Goal: Information Seeking & Learning: Find specific fact

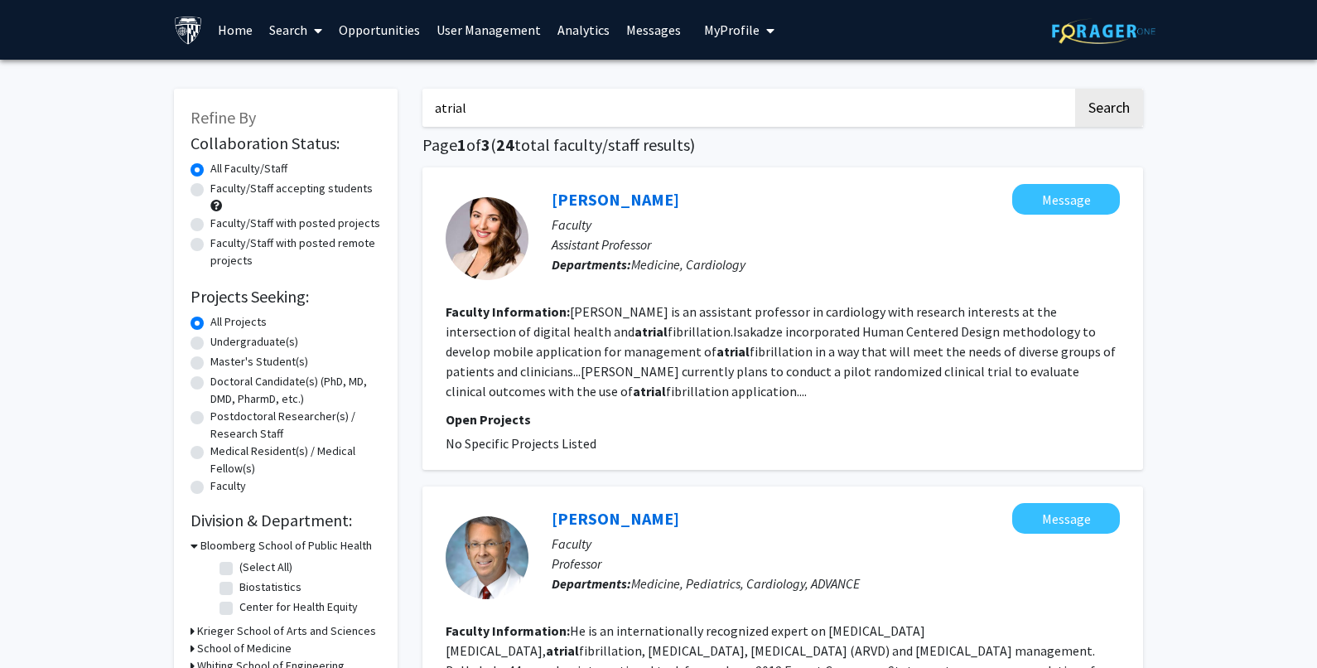
drag, startPoint x: 525, startPoint y: 105, endPoint x: 325, endPoint y: 115, distance: 199.9
type input "wanli"
click at [1075, 89] on button "Search" at bounding box center [1109, 108] width 68 height 38
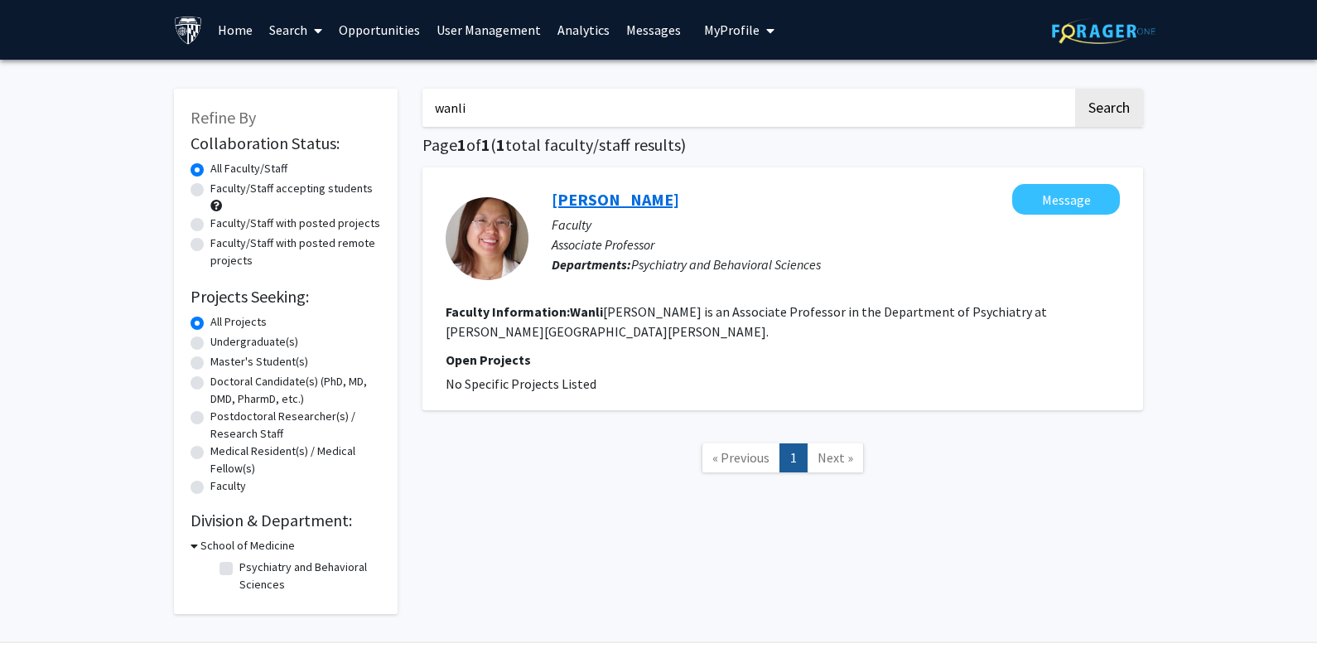
click at [606, 204] on link "[PERSON_NAME]" at bounding box center [616, 199] width 128 height 21
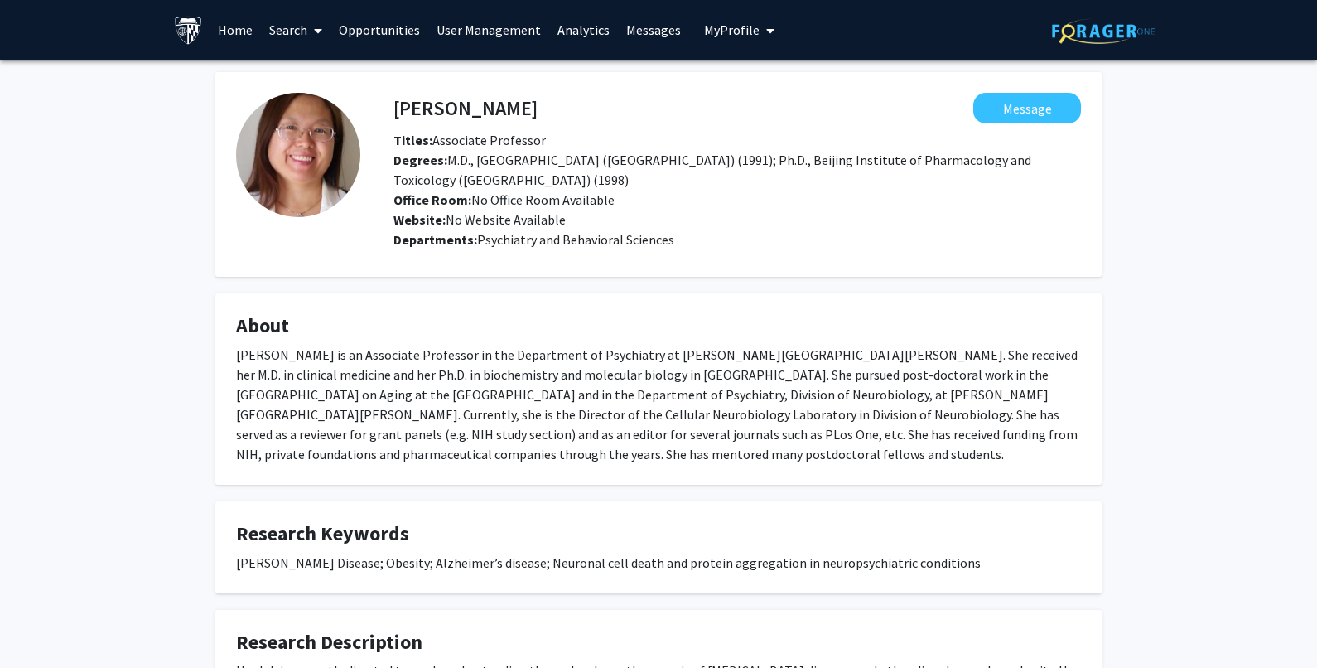
click at [309, 26] on span at bounding box center [314, 31] width 15 height 58
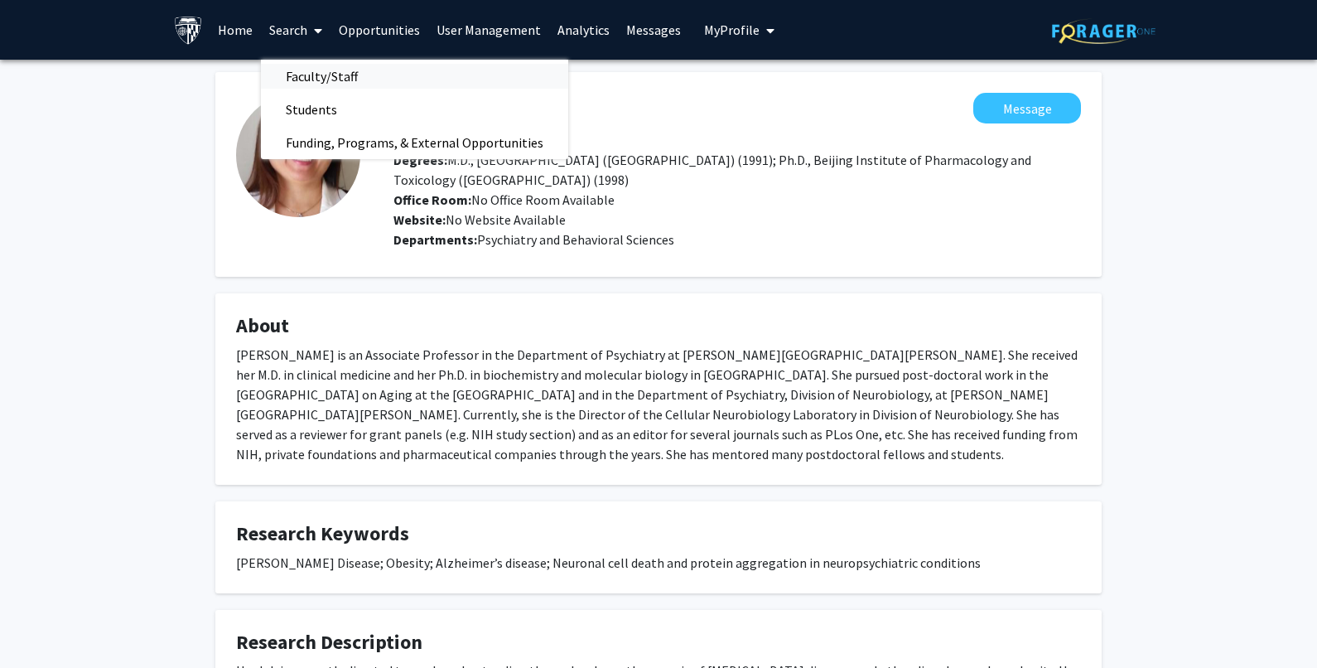
click at [297, 78] on span "Faculty/Staff" at bounding box center [322, 76] width 122 height 33
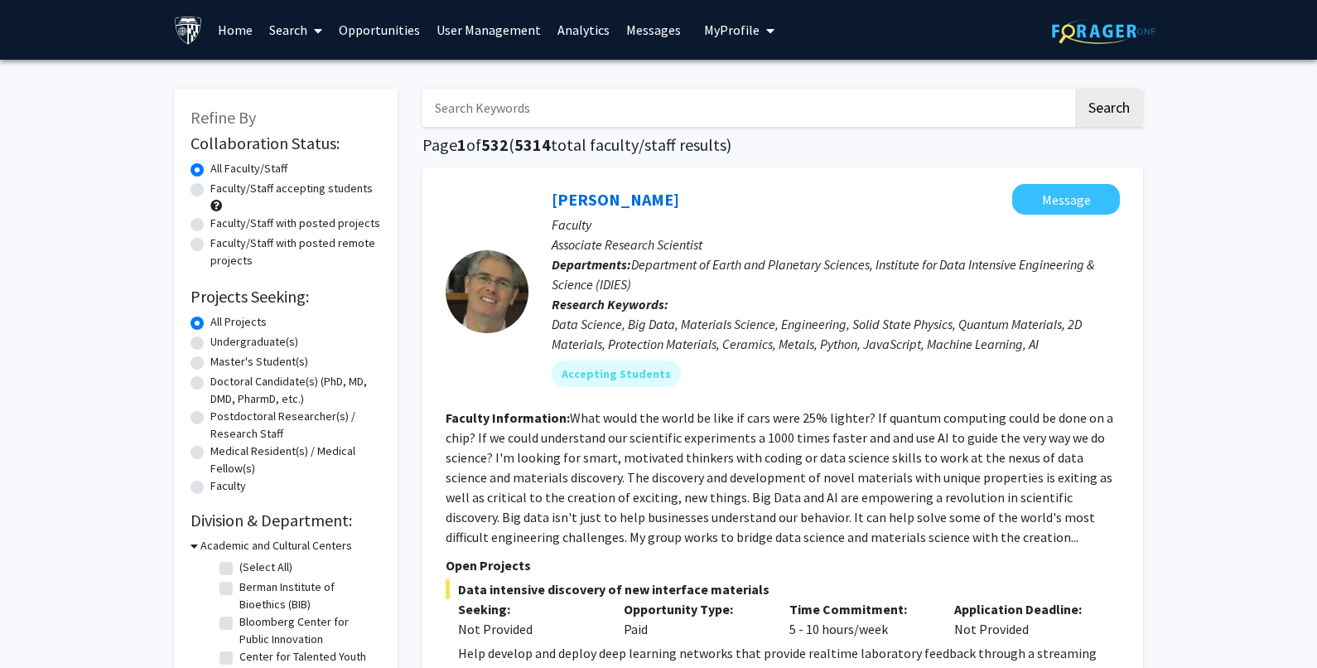
click at [470, 109] on input "Search Keywords" at bounding box center [747, 108] width 650 height 38
type input "prosthetic"
click at [1075, 89] on button "Search" at bounding box center [1109, 108] width 68 height 38
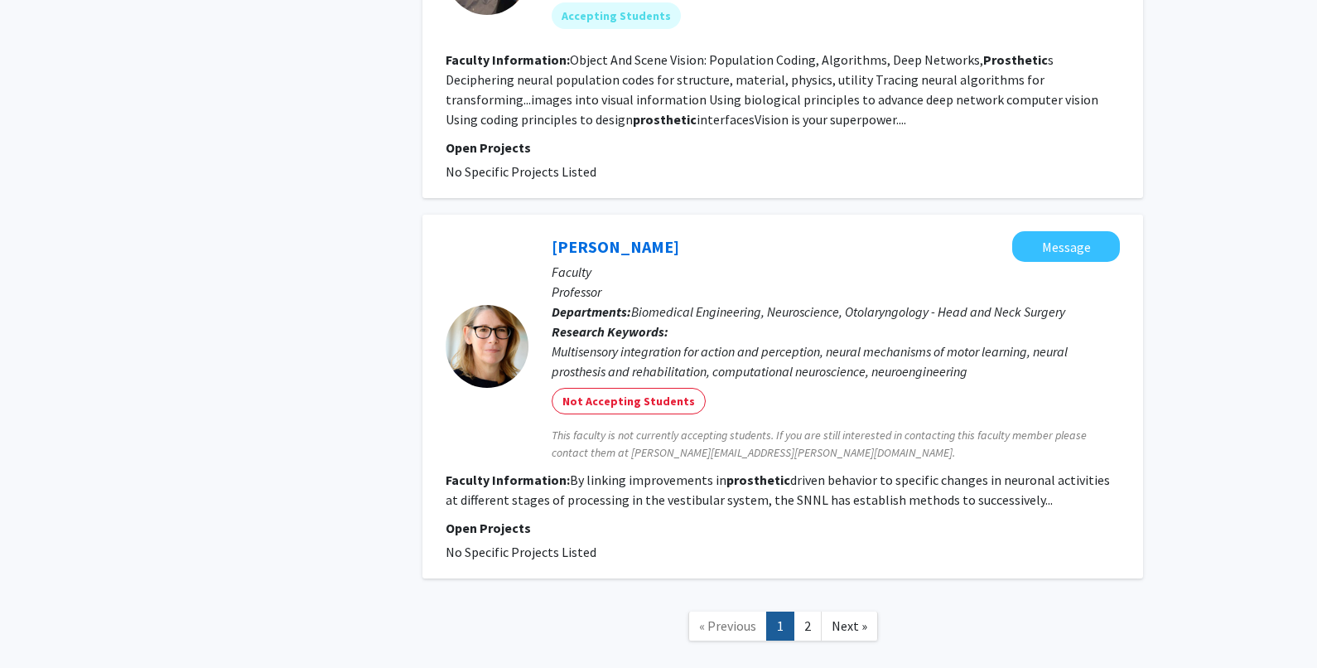
scroll to position [2691, 0]
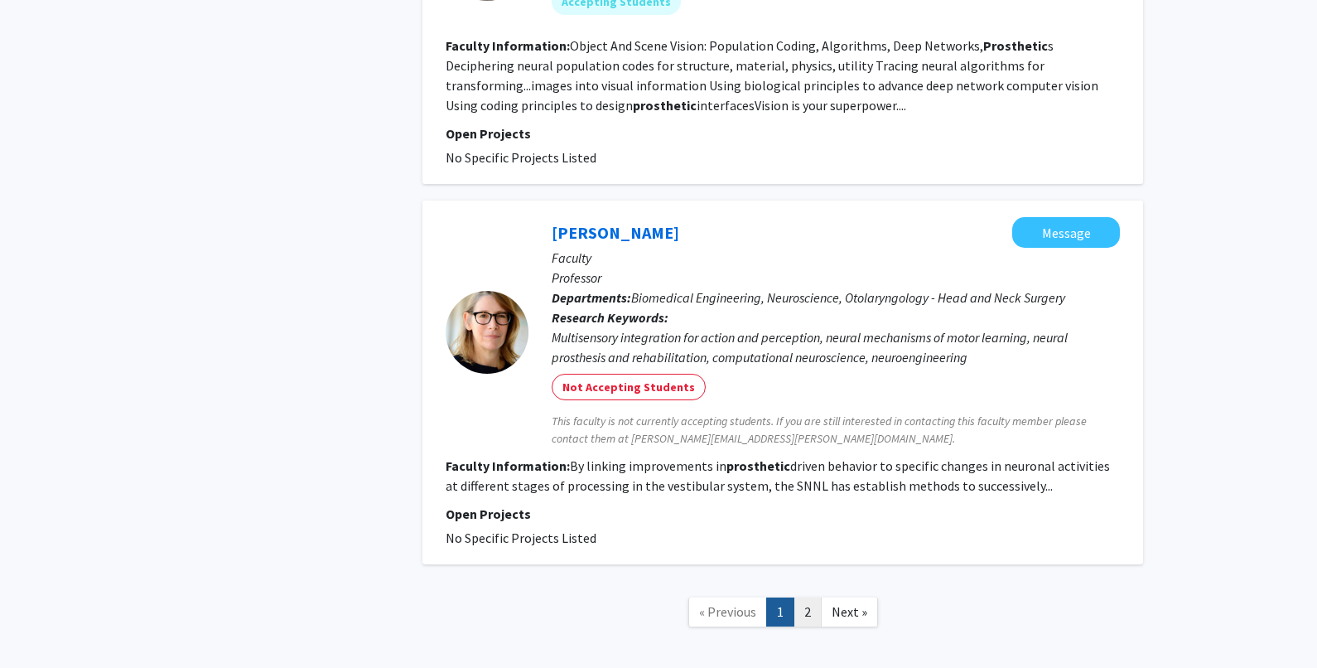
click at [807, 597] on link "2" at bounding box center [807, 611] width 28 height 29
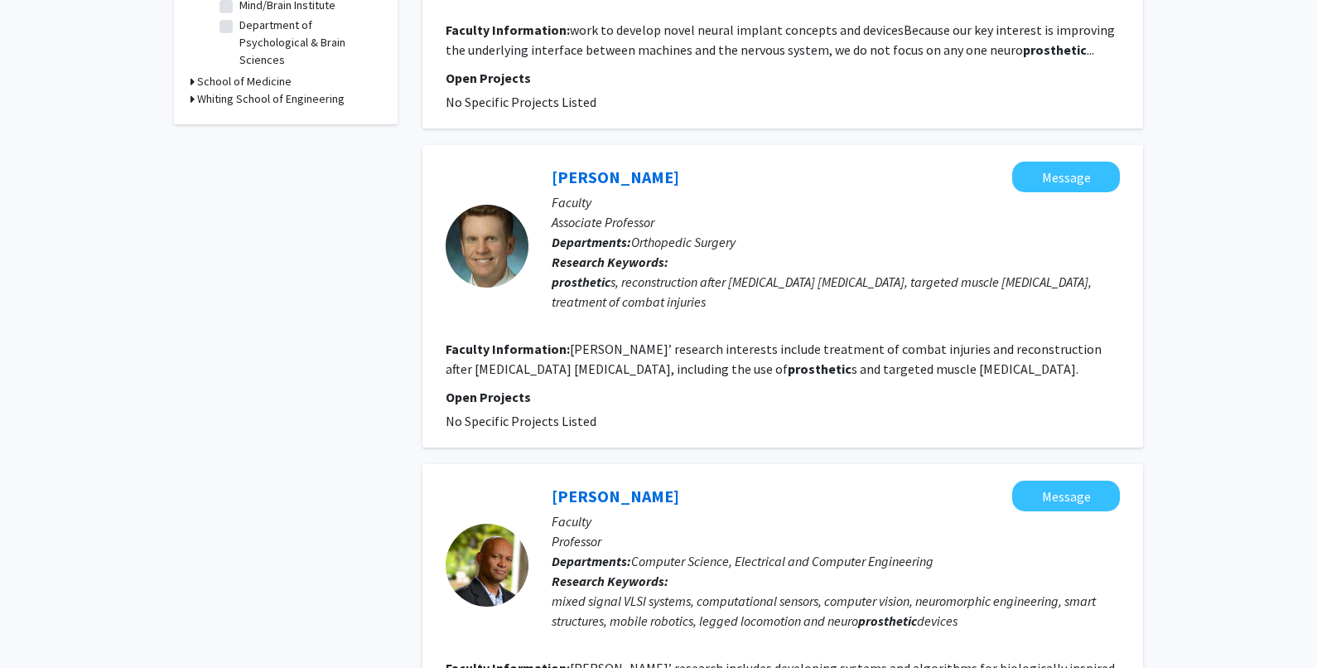
scroll to position [663, 0]
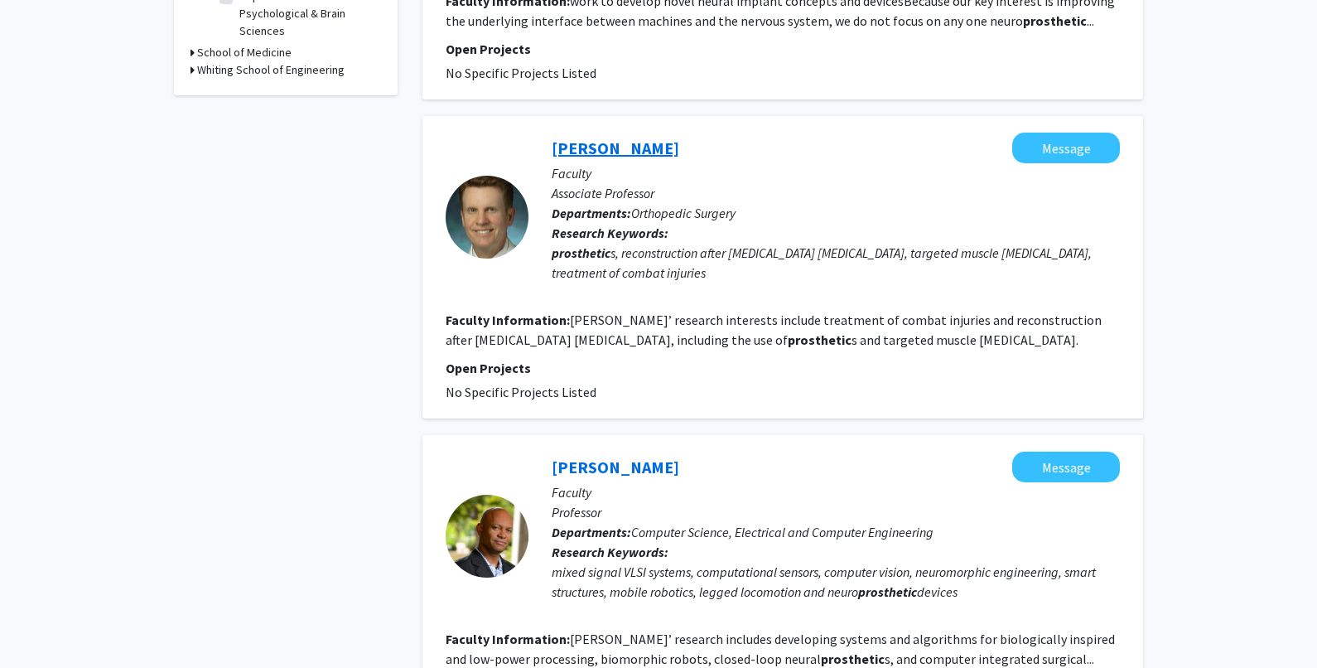
click at [577, 158] on link "[PERSON_NAME]" at bounding box center [616, 147] width 128 height 21
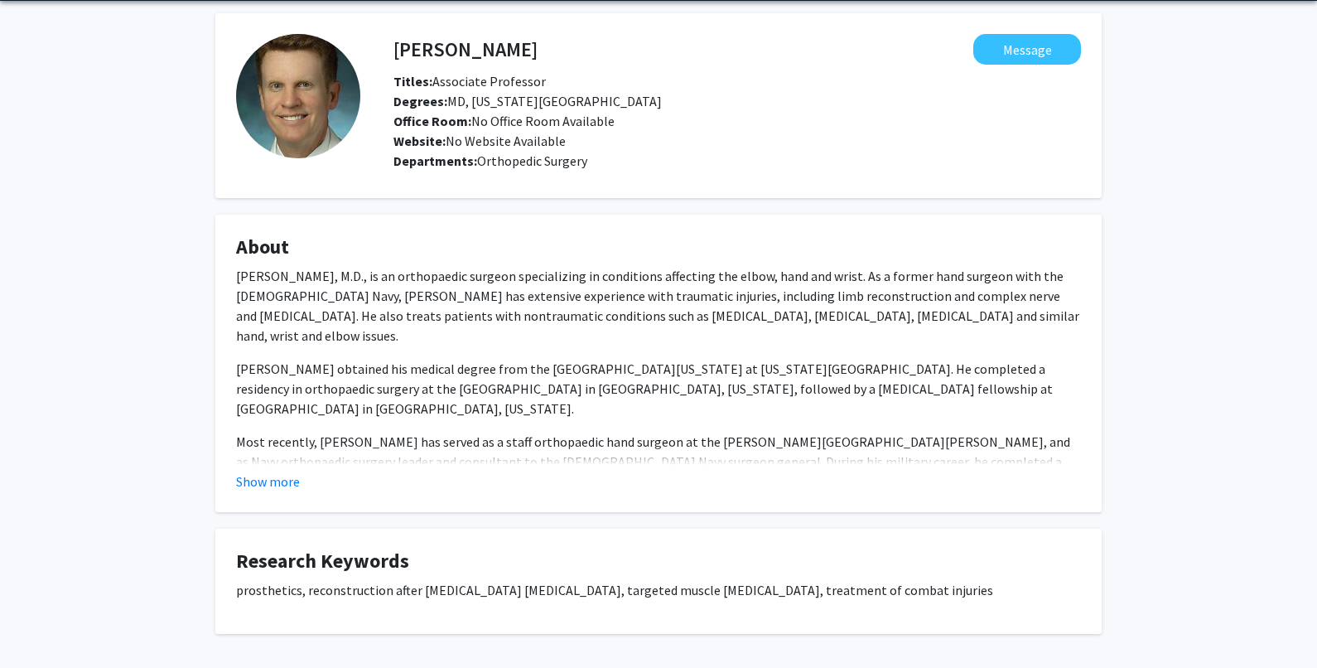
scroll to position [128, 0]
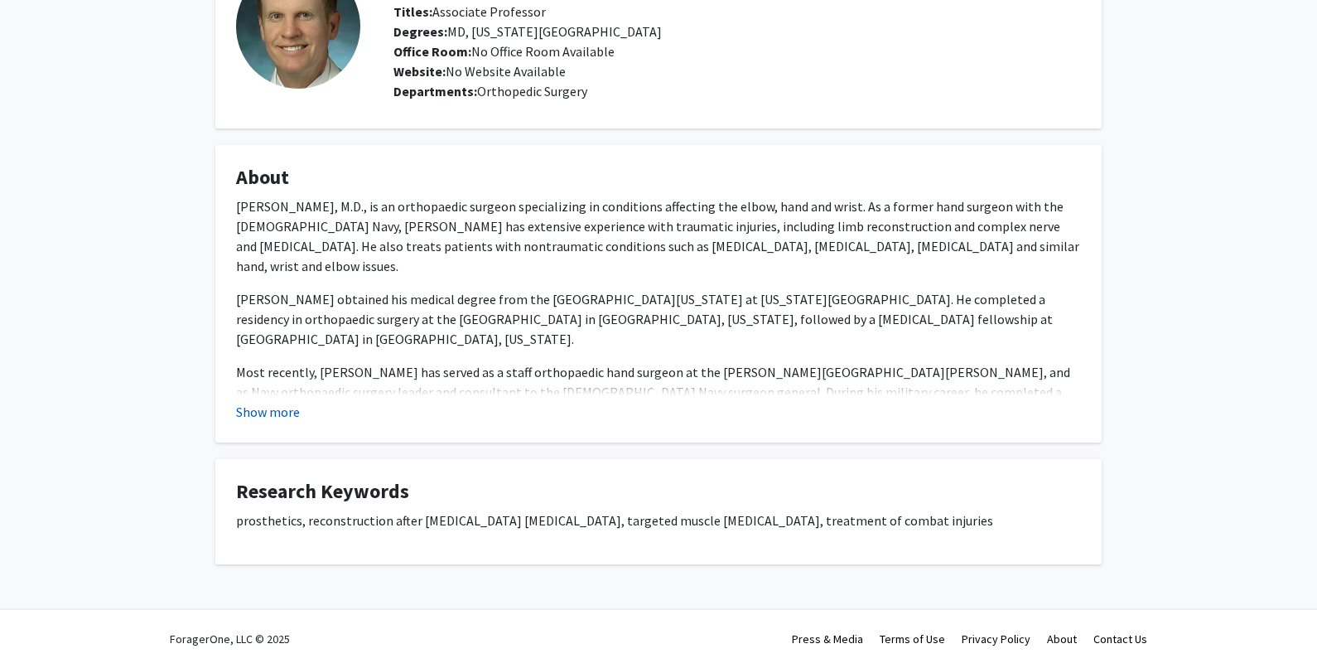
click at [281, 409] on button "Show more" at bounding box center [268, 412] width 64 height 20
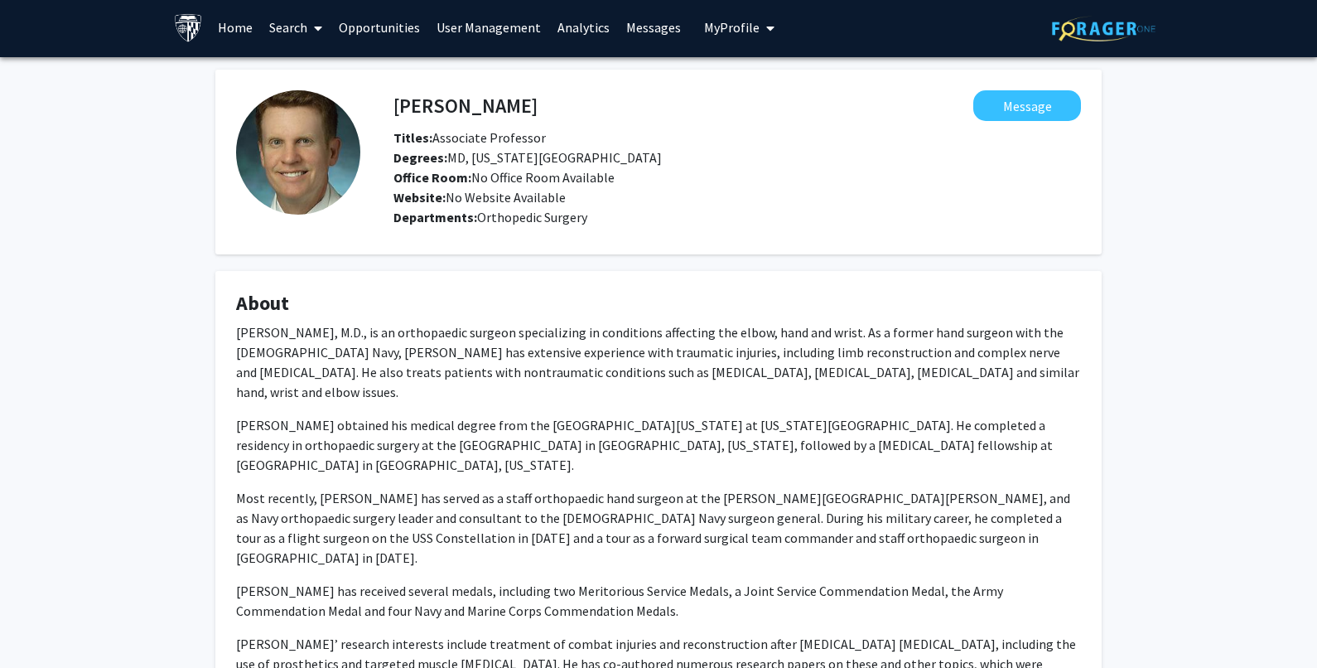
scroll to position [0, 0]
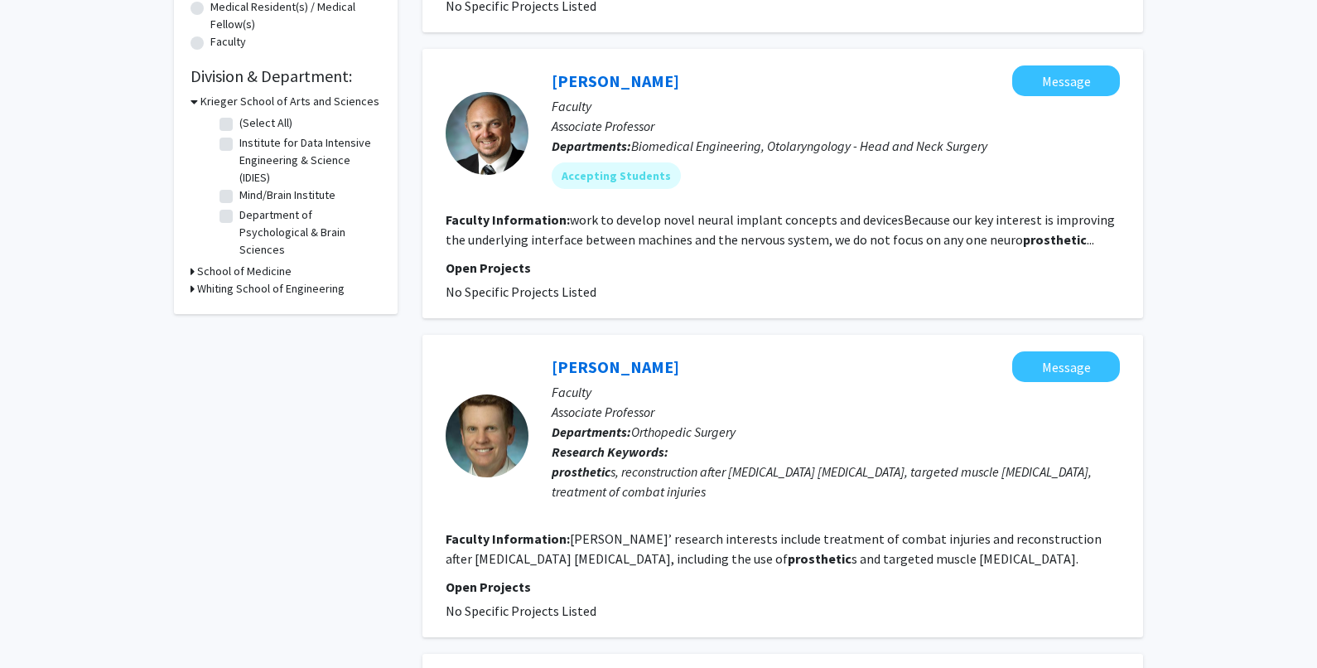
scroll to position [497, 0]
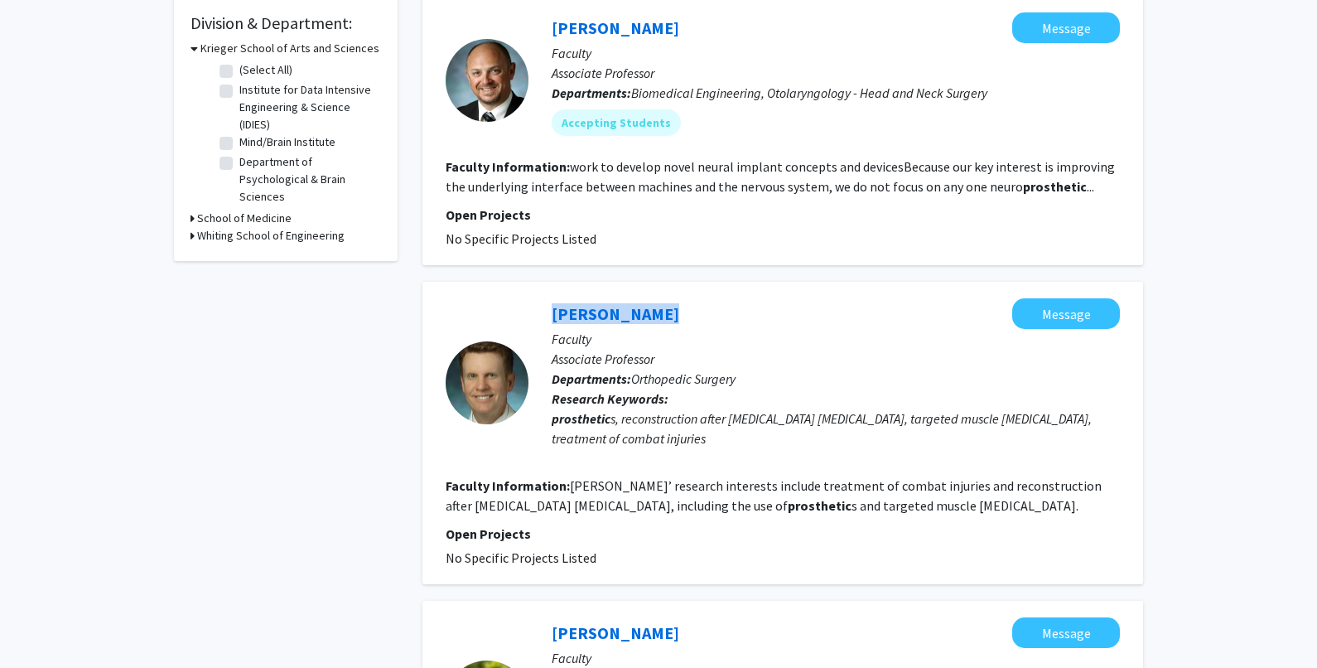
drag, startPoint x: 527, startPoint y: 331, endPoint x: 654, endPoint y: 322, distance: 127.9
click at [654, 322] on section "[PERSON_NAME] Message Faculty Associate Professor Departments: Orthopedic Surge…" at bounding box center [783, 382] width 674 height 169
copy section "[PERSON_NAME]"
click at [600, 324] on link "[PERSON_NAME]" at bounding box center [616, 313] width 128 height 21
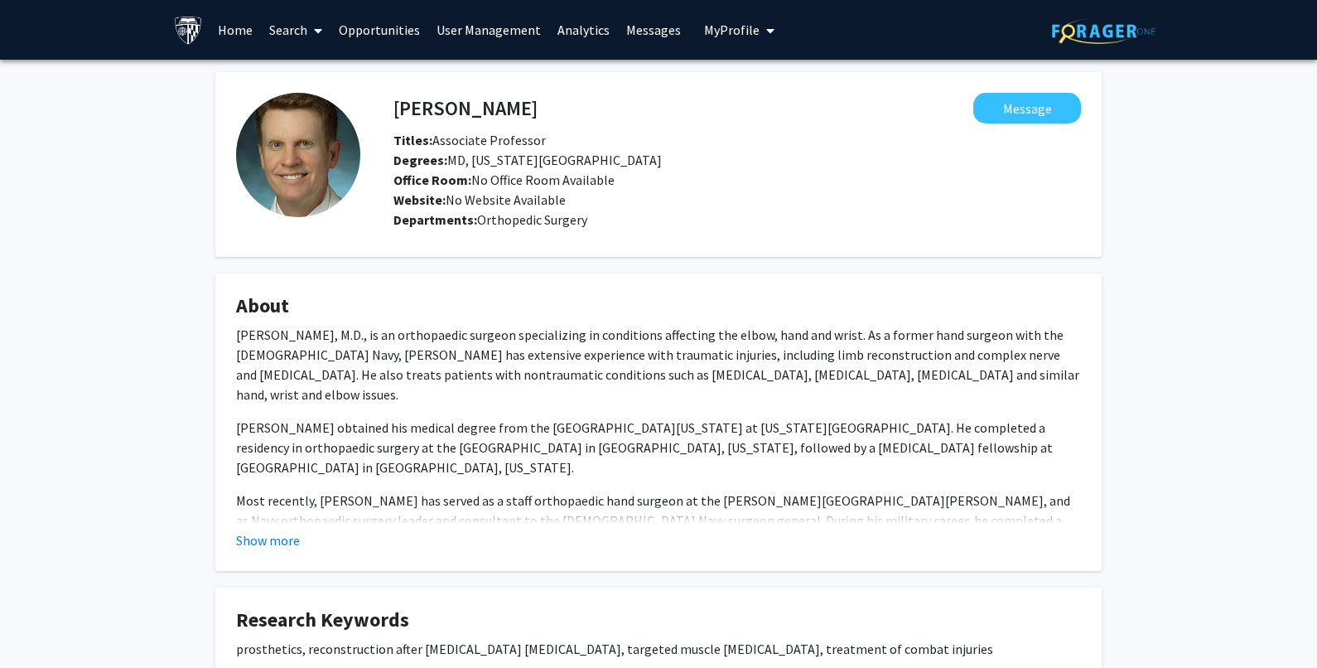
scroll to position [83, 0]
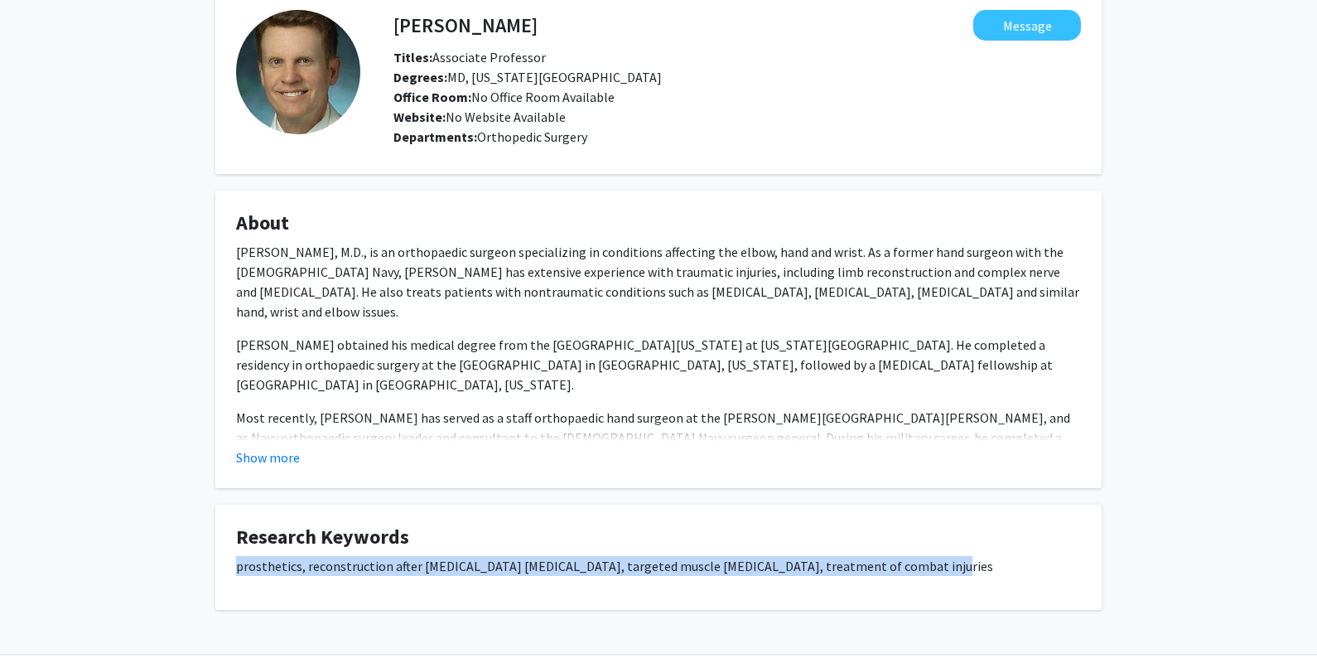
drag, startPoint x: 233, startPoint y: 565, endPoint x: 914, endPoint y: 564, distance: 681.6
click at [914, 564] on fg-card "Research Keywords prosthetics, reconstruction after [MEDICAL_DATA] [MEDICAL_DAT…" at bounding box center [658, 556] width 886 height 105
copy p "prosthetics, reconstruction after [MEDICAL_DATA] [MEDICAL_DATA], targeted muscl…"
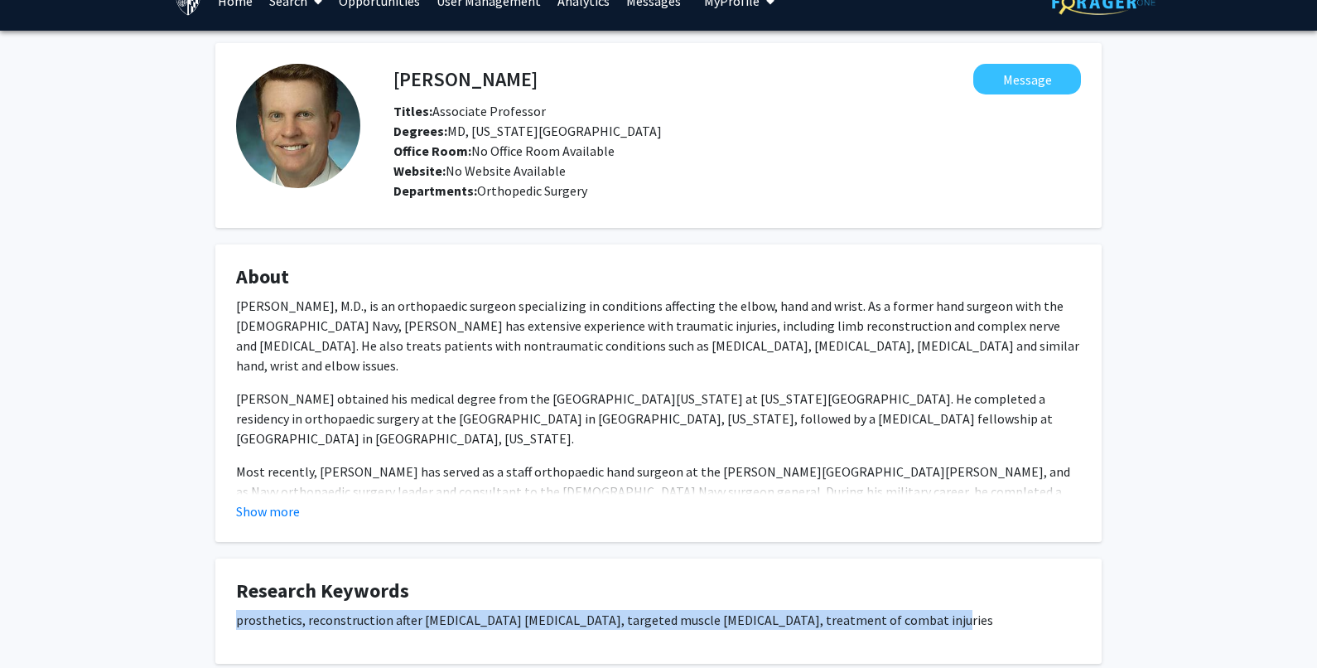
scroll to position [0, 0]
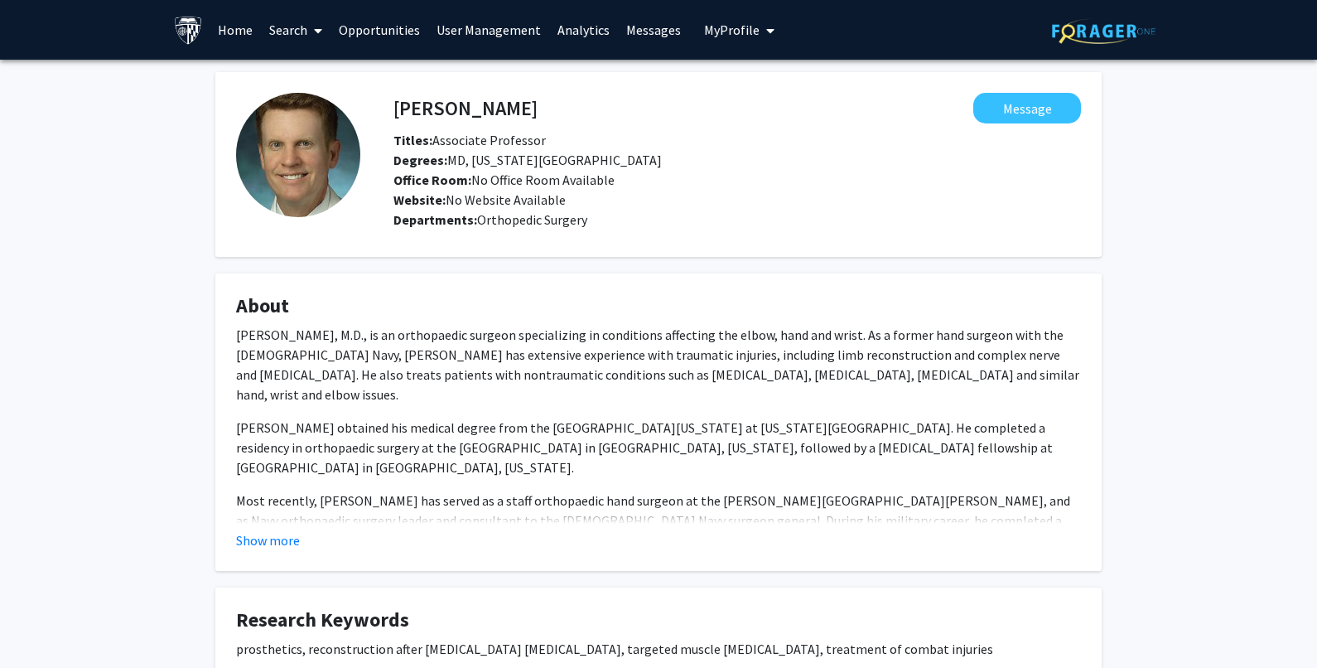
click at [310, 29] on span at bounding box center [314, 31] width 15 height 58
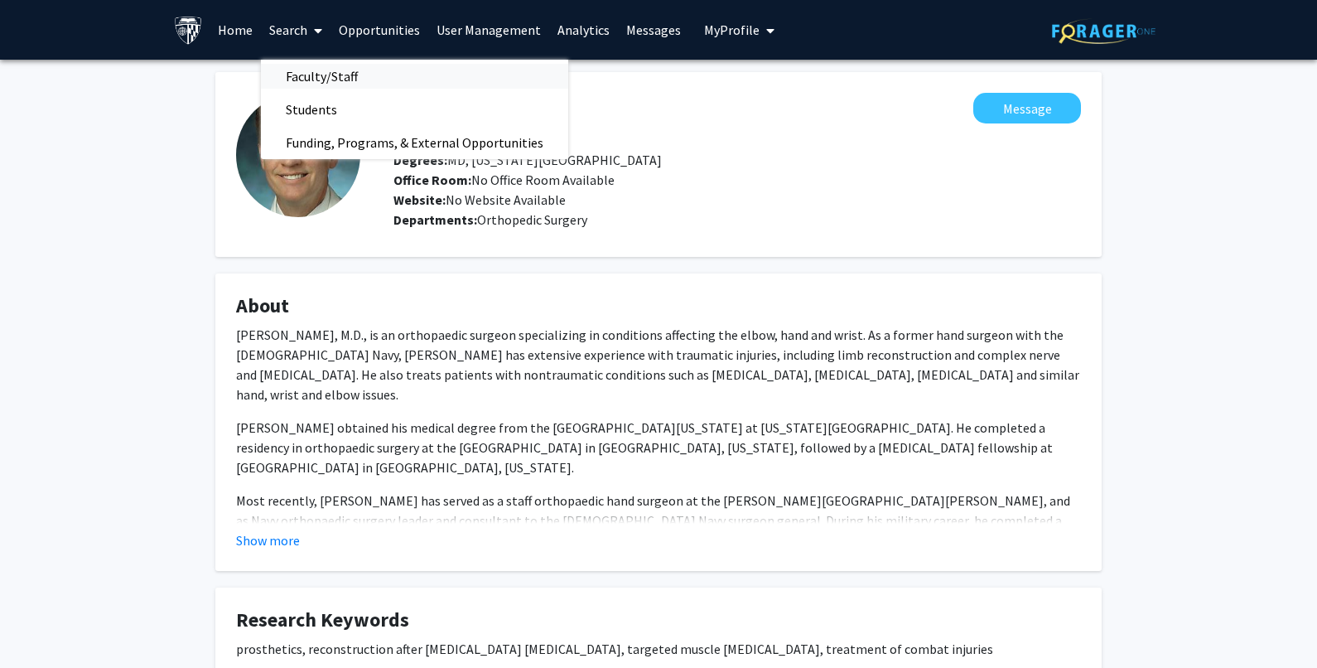
click at [306, 80] on span "Faculty/Staff" at bounding box center [322, 76] width 122 height 33
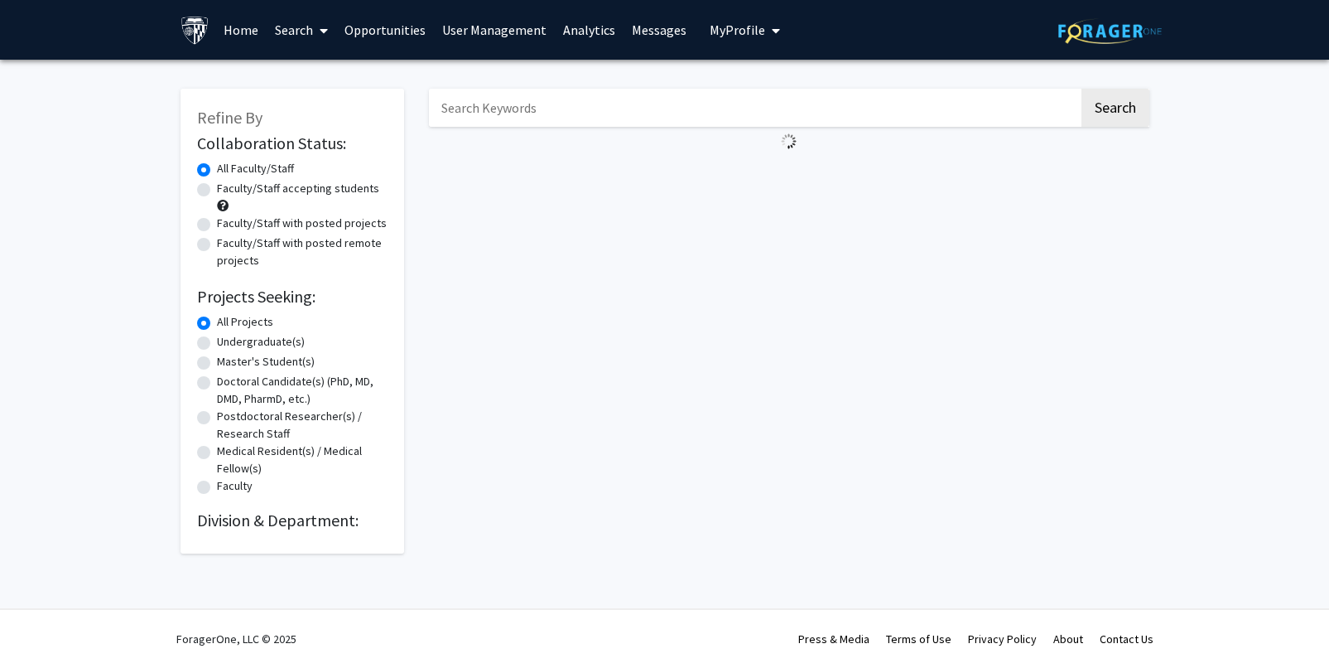
click at [472, 107] on input "Search Keywords" at bounding box center [754, 108] width 650 height 38
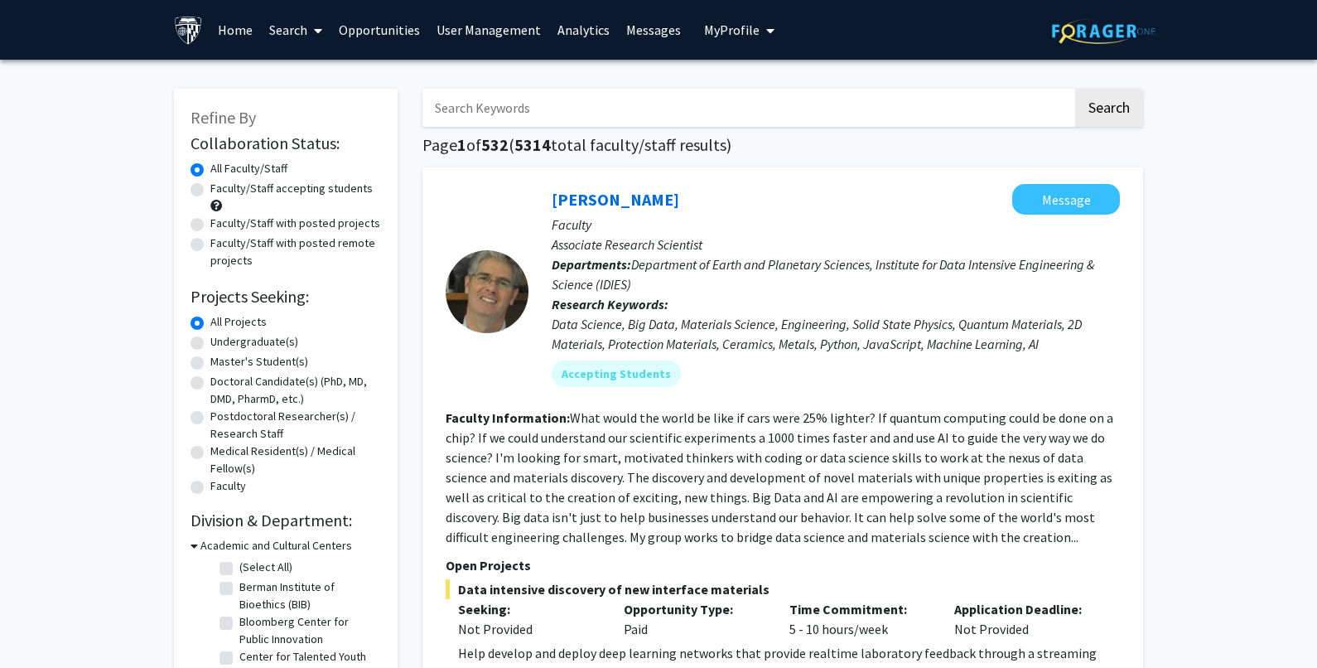
paste input "[PERSON_NAME]"
type input "[PERSON_NAME]"
click at [1105, 96] on button "Search" at bounding box center [1109, 108] width 68 height 38
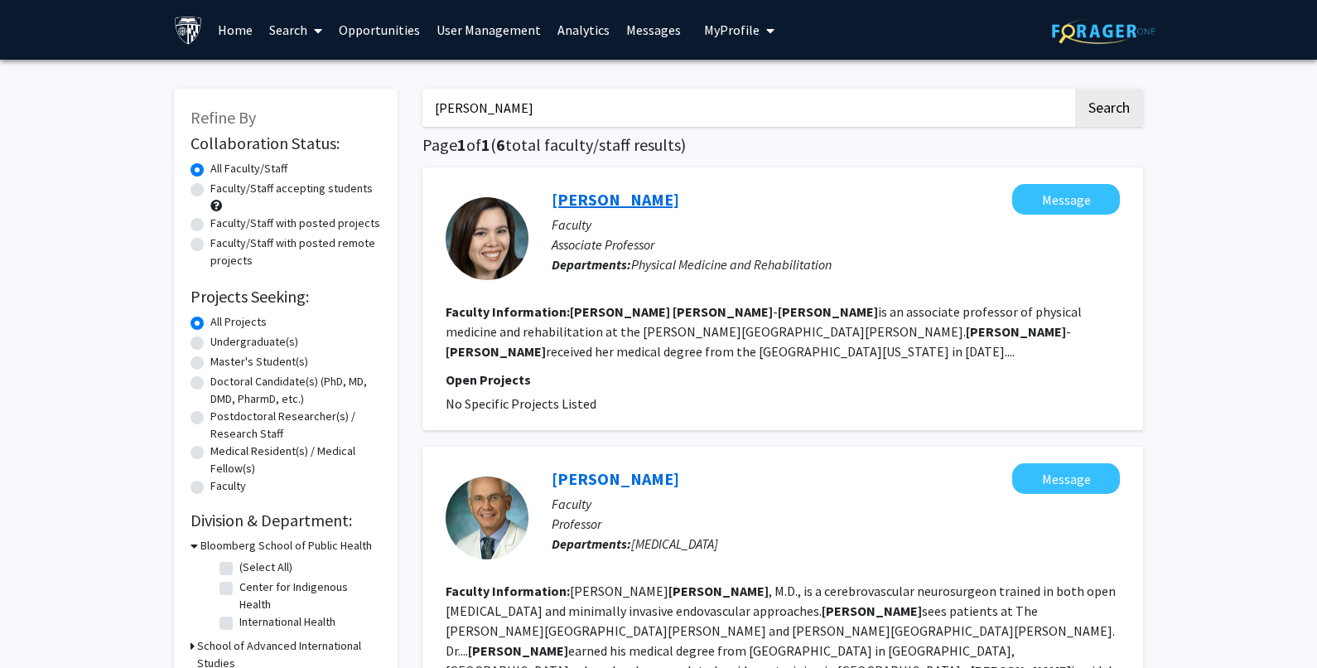
click at [617, 196] on link "[PERSON_NAME]" at bounding box center [616, 199] width 128 height 21
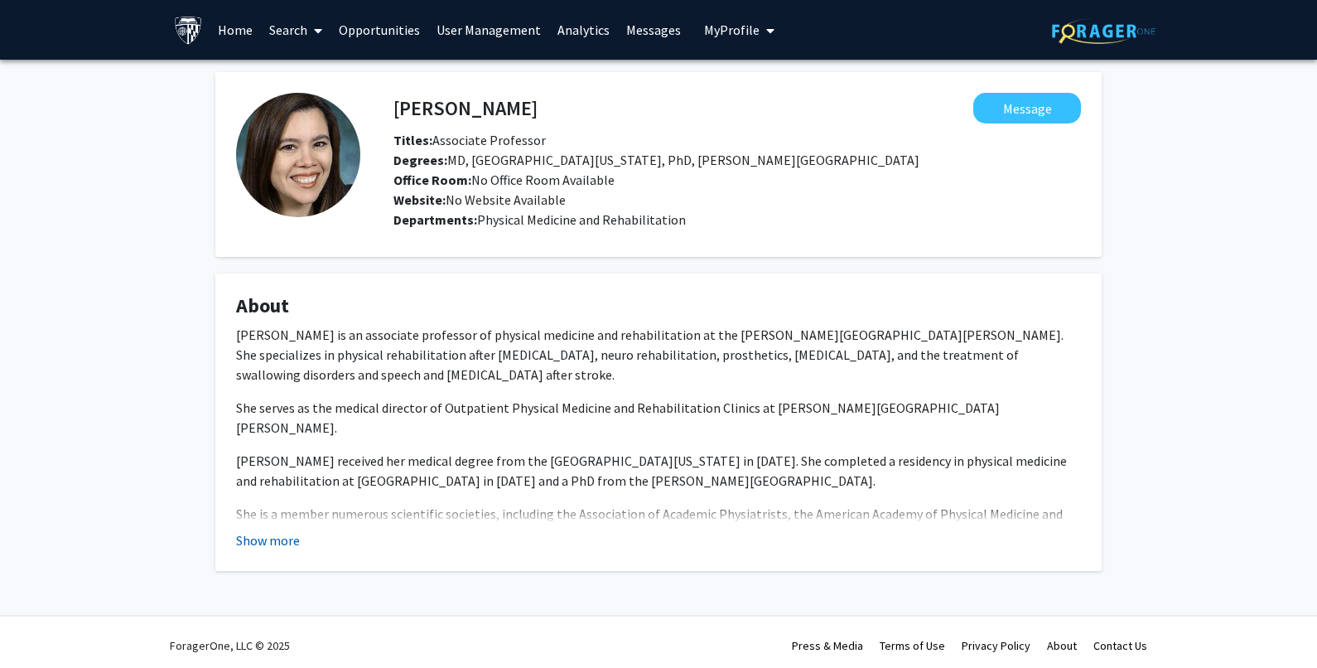
click at [278, 535] on button "Show more" at bounding box center [268, 540] width 64 height 20
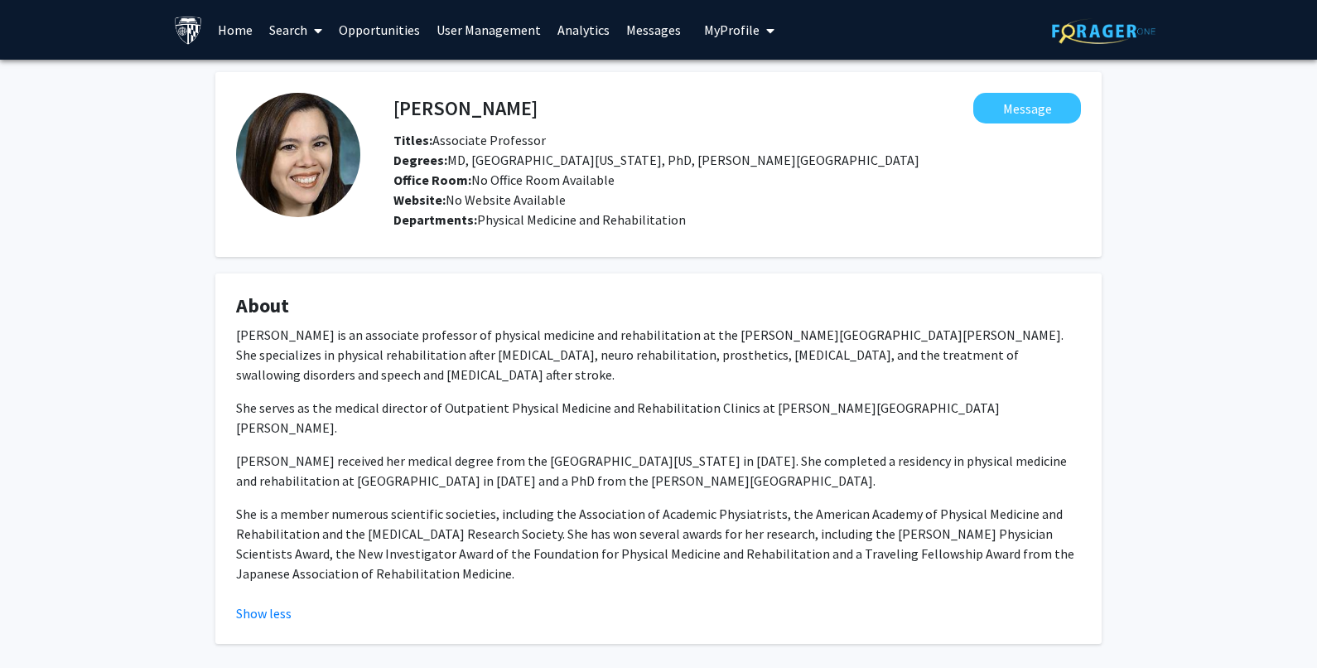
click at [314, 32] on icon at bounding box center [318, 30] width 8 height 13
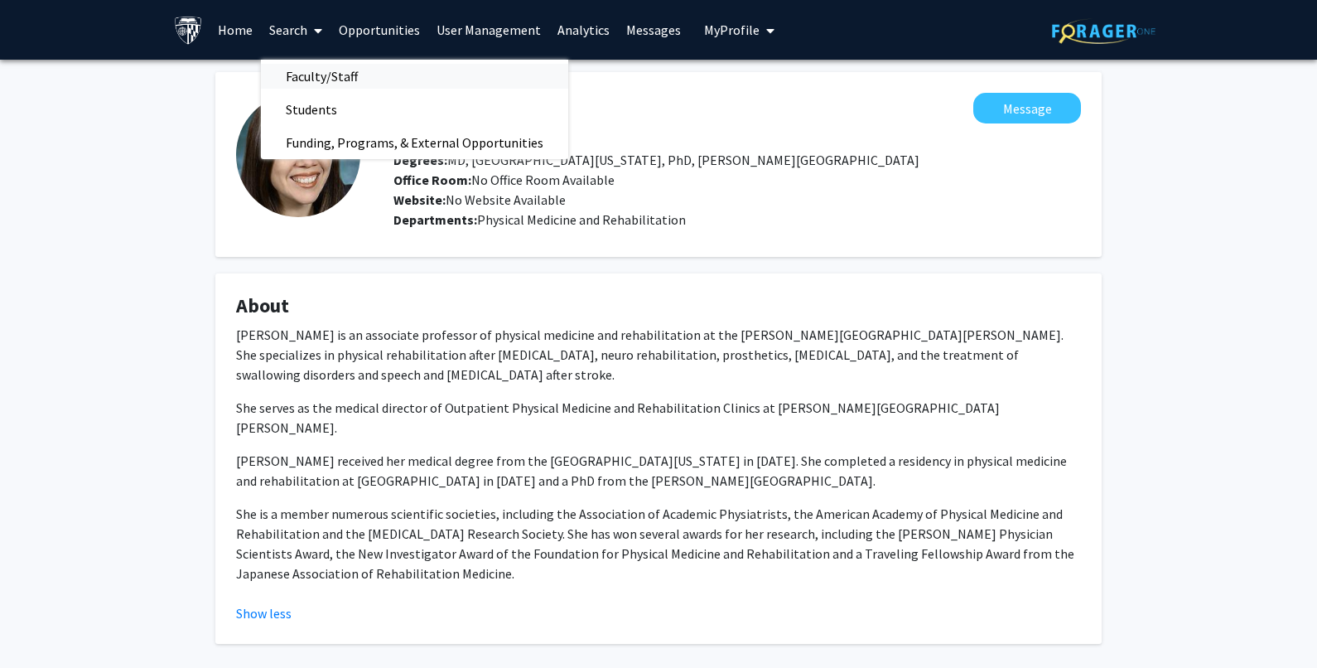
click at [343, 71] on span "Faculty/Staff" at bounding box center [322, 76] width 122 height 33
